Goal: Information Seeking & Learning: Learn about a topic

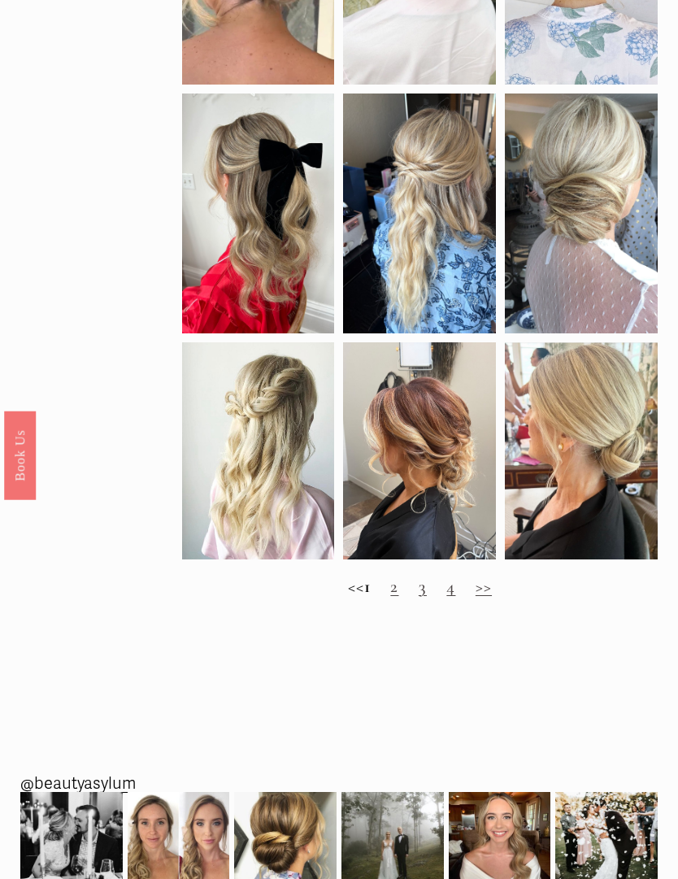
scroll to position [893, 0]
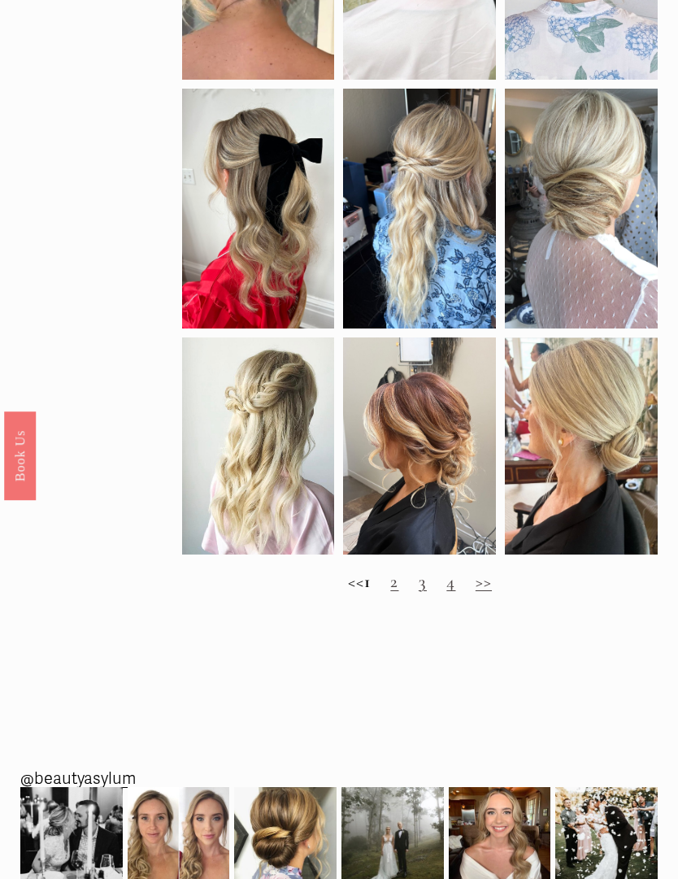
click at [399, 592] on link "2" at bounding box center [394, 581] width 8 height 21
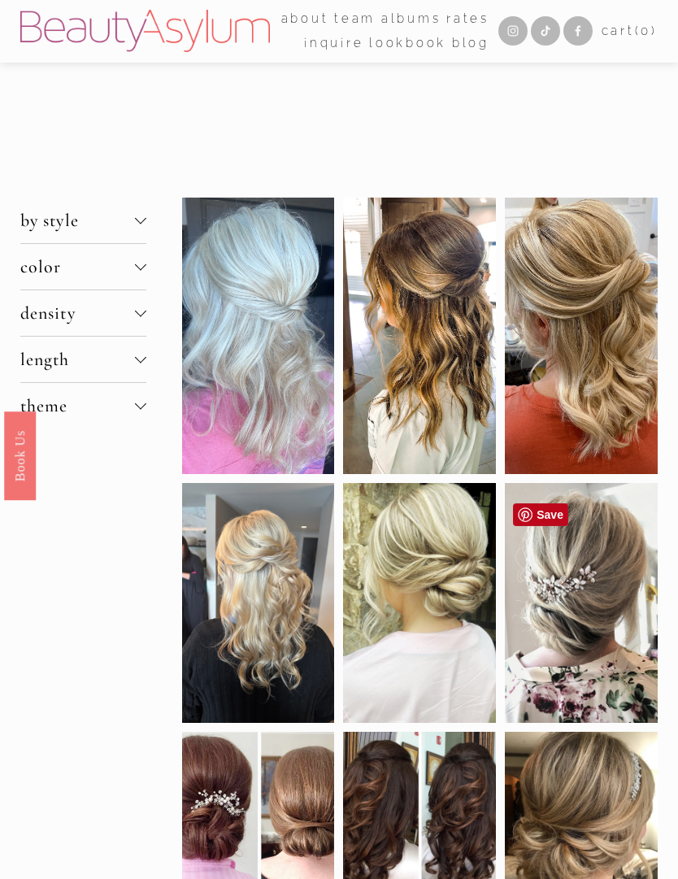
click at [606, 603] on div at bounding box center [581, 603] width 153 height 240
click at [605, 609] on div at bounding box center [581, 603] width 153 height 240
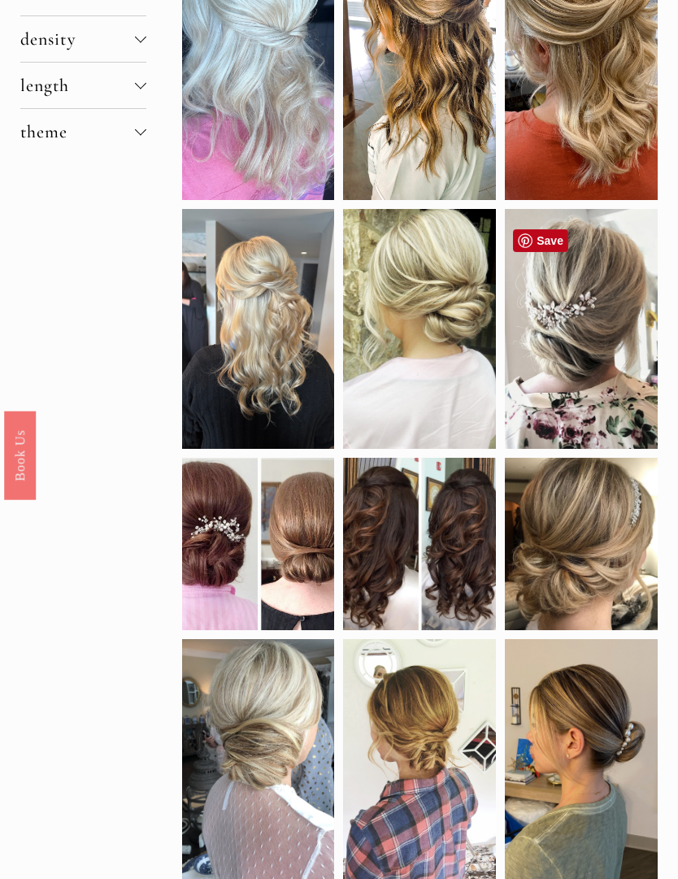
scroll to position [274, 0]
click at [611, 570] on div at bounding box center [581, 544] width 153 height 172
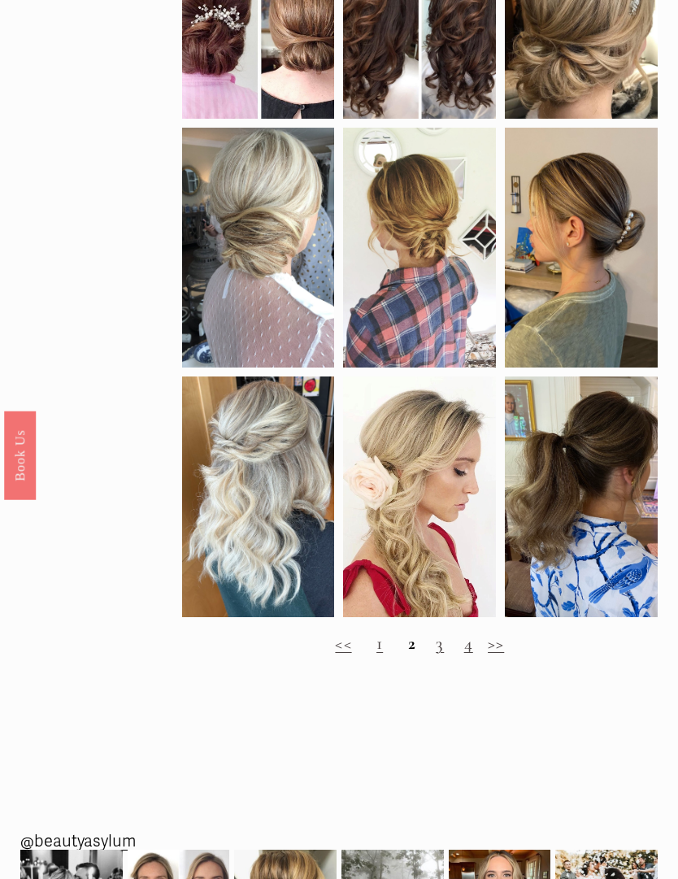
scroll to position [786, 0]
click at [443, 654] on link "3" at bounding box center [440, 643] width 8 height 21
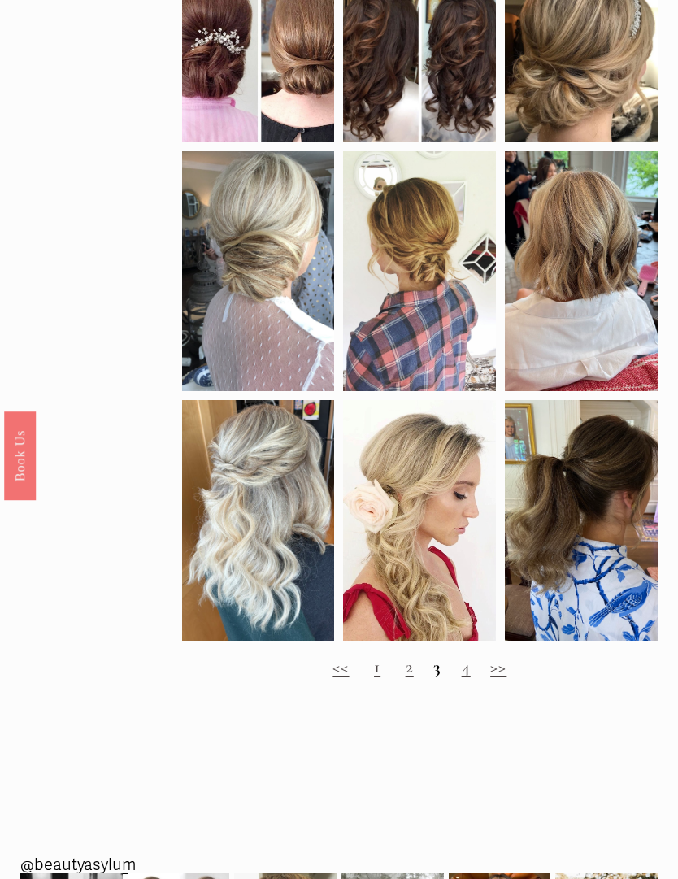
scroll to position [940, 0]
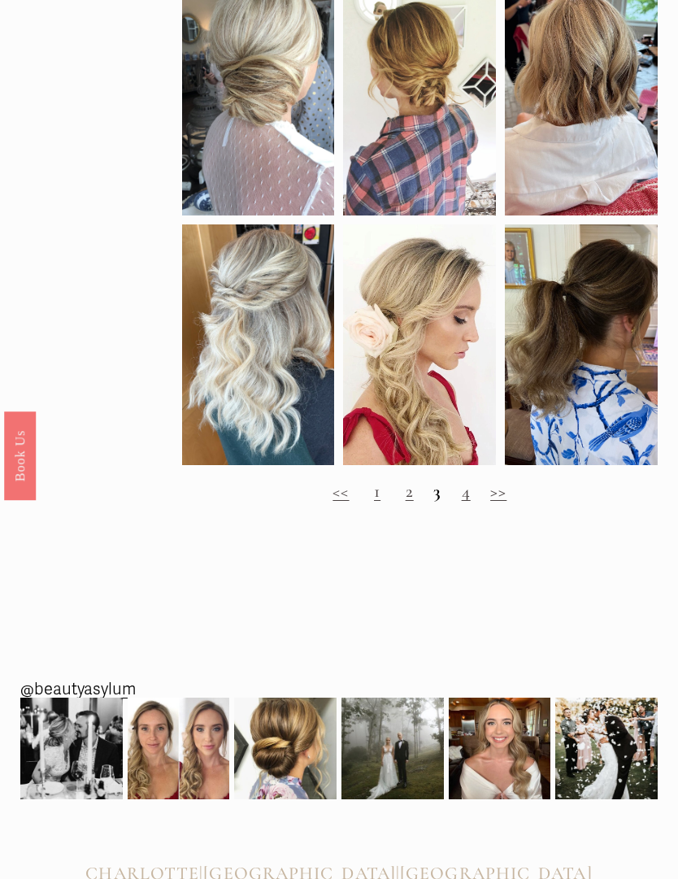
click at [468, 502] on link "4" at bounding box center [466, 491] width 9 height 21
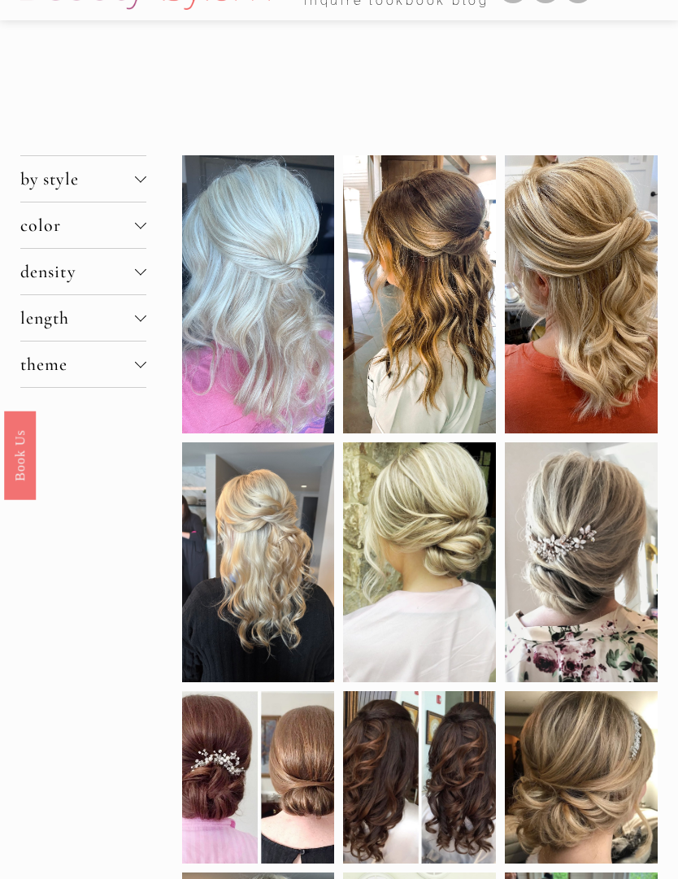
scroll to position [0, 0]
